Goal: Communication & Community: Ask a question

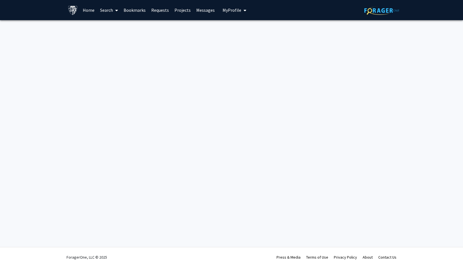
click at [86, 7] on link "Home" at bounding box center [88, 10] width 17 height 20
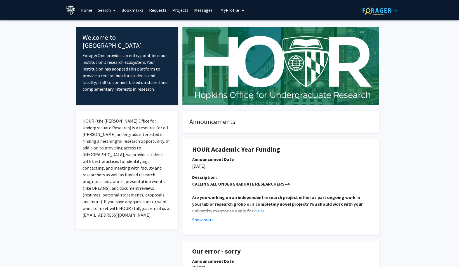
click at [97, 11] on link "Search" at bounding box center [106, 10] width 23 height 20
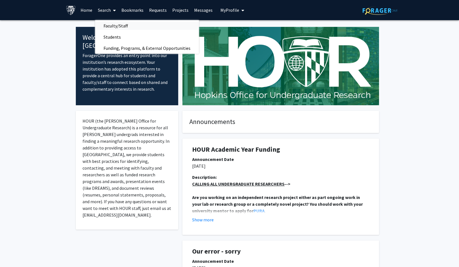
click at [114, 26] on span "Faculty/Staff" at bounding box center [115, 25] width 41 height 11
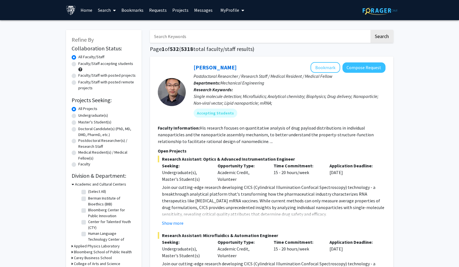
click at [191, 46] on span "5318" at bounding box center [187, 48] width 12 height 7
click at [180, 40] on input "Search Keywords" at bounding box center [260, 36] width 220 height 13
type input "[PERSON_NAME]"
click at [370, 30] on button "Search" at bounding box center [381, 36] width 23 height 13
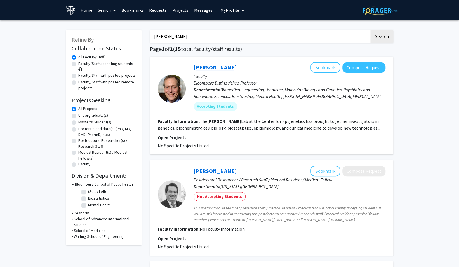
click at [201, 66] on link "[PERSON_NAME]" at bounding box center [215, 67] width 43 height 7
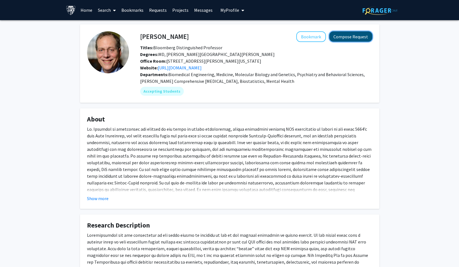
click at [340, 38] on button "Compose Request" at bounding box center [350, 36] width 43 height 10
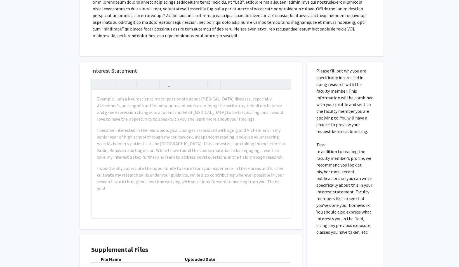
scroll to position [184, 0]
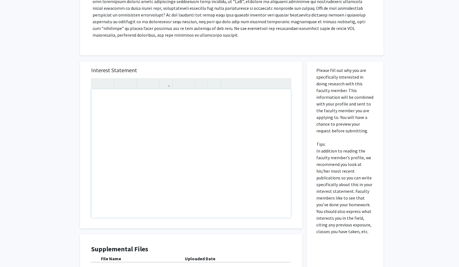
click at [158, 101] on div "Note to users with screen readers: Please press Alt+0 or Option+0 to deactivate…" at bounding box center [190, 153] width 199 height 128
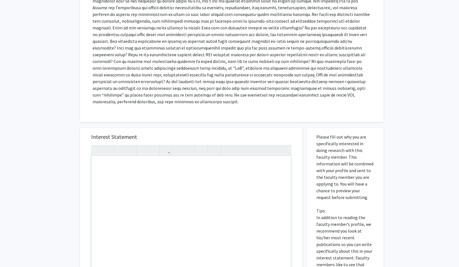
scroll to position [121, 0]
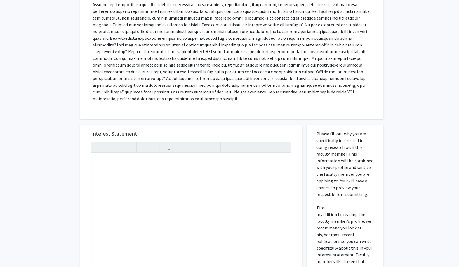
click at [10, 188] on div "All Requests Request for [PERSON_NAME] Request for [PERSON_NAME] Departments: B…" at bounding box center [229, 142] width 459 height 485
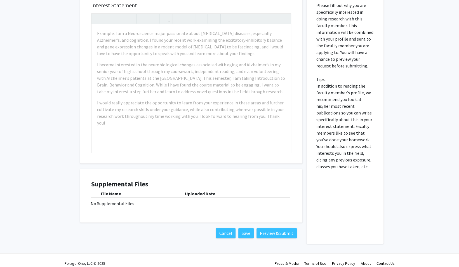
scroll to position [210, 0]
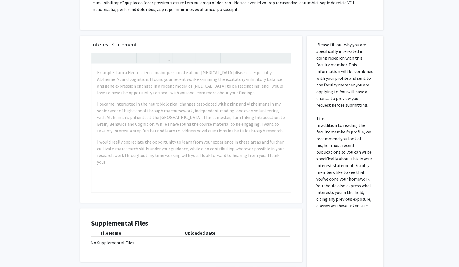
click at [426, 86] on div "All Requests Request for [PERSON_NAME] Request for [PERSON_NAME] Departments: B…" at bounding box center [229, 52] width 459 height 485
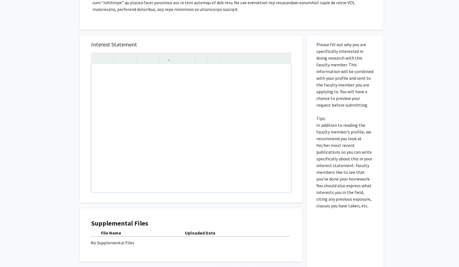
click at [174, 96] on div "Note to users with screen readers: Please press Alt+0 or Option+0 to deactivate…" at bounding box center [190, 127] width 199 height 128
type textarea "I am a BME sophomore who is&nbsp;"
click at [339, 58] on p "Please fill out why you are specifically interested in doing research with this…" at bounding box center [344, 125] width 57 height 168
